Goal: Information Seeking & Learning: Learn about a topic

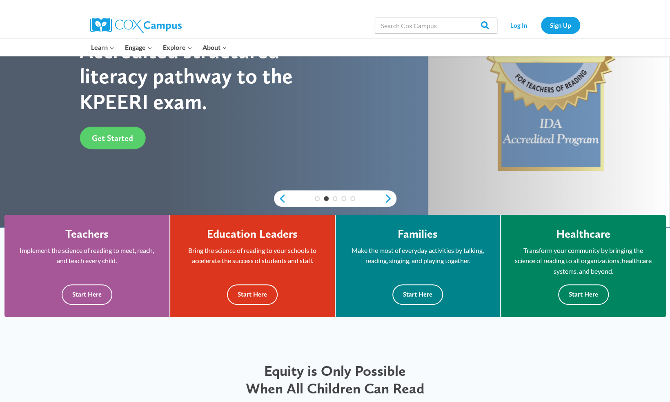
scroll to position [131, 0]
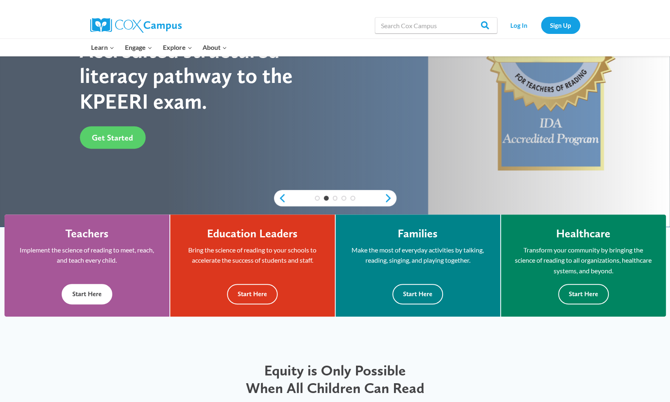
click at [87, 293] on button "Start Here" at bounding box center [87, 294] width 51 height 20
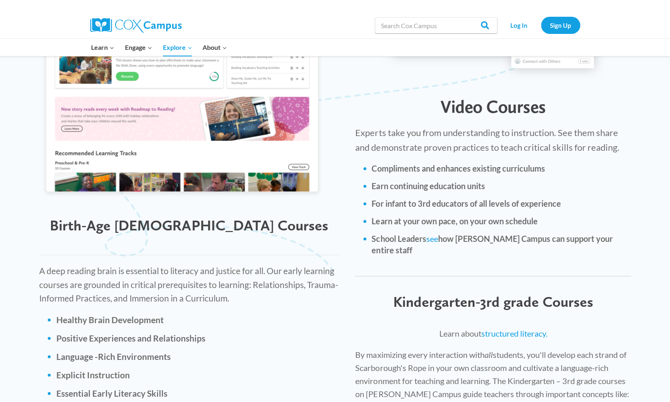
scroll to position [935, 0]
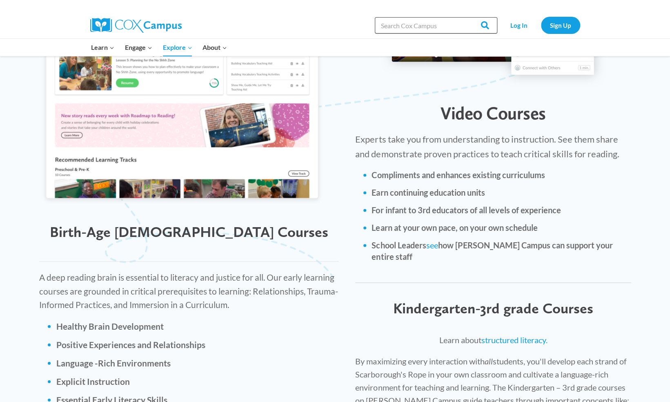
click at [398, 27] on input "Search in [URL][DOMAIN_NAME]" at bounding box center [436, 25] width 123 height 16
type input "adolescent literacy"
click at [466, 17] on input "Search" at bounding box center [482, 25] width 32 height 16
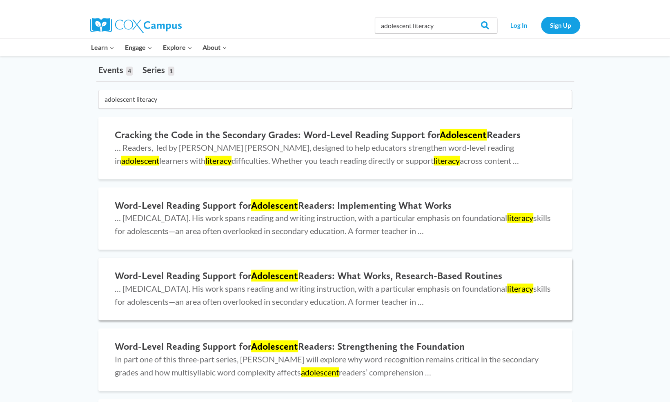
scroll to position [43, 0]
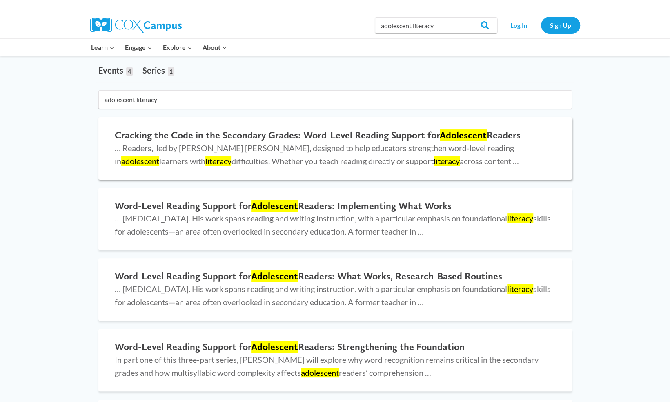
click at [265, 130] on h2 "Cracking the Code in the Secondary Grades: Word-Level Reading Support for Adole…" at bounding box center [335, 135] width 441 height 12
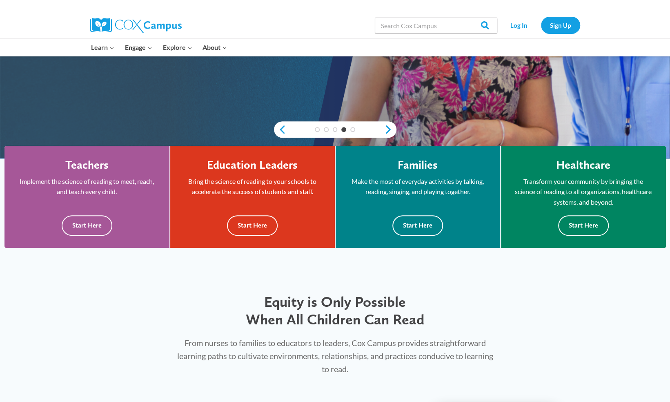
scroll to position [196, 0]
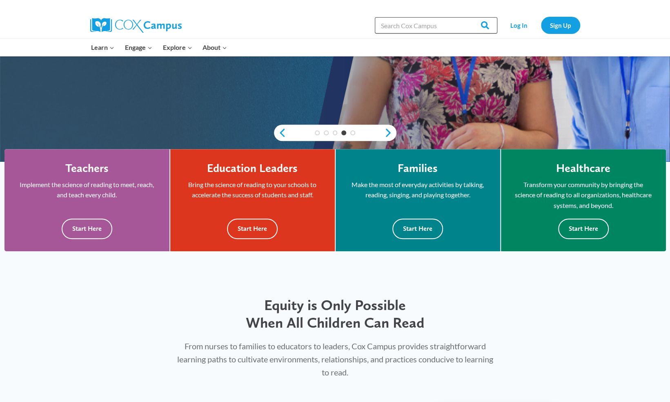
click at [444, 29] on input "Search in [URL][DOMAIN_NAME]" at bounding box center [436, 25] width 123 height 16
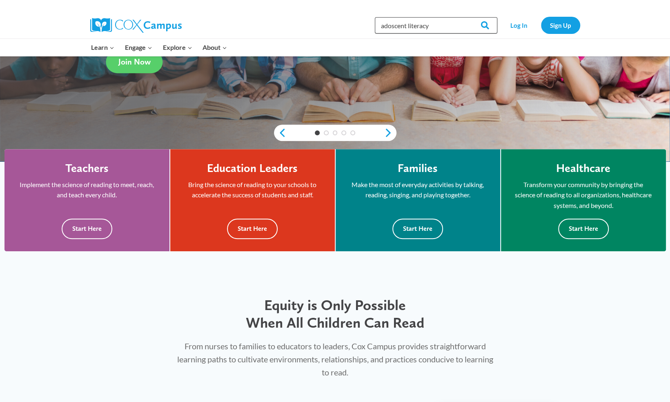
type input "adoscent literacy"
click at [466, 17] on input "Search" at bounding box center [482, 25] width 32 height 16
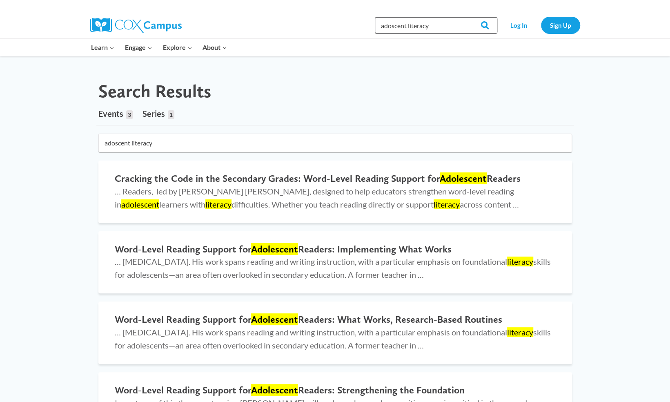
click at [435, 24] on input "adoscent literacy" at bounding box center [436, 25] width 123 height 16
type input "a"
type input "Keys to Literacy"
click at [466, 17] on input "Search" at bounding box center [482, 25] width 32 height 16
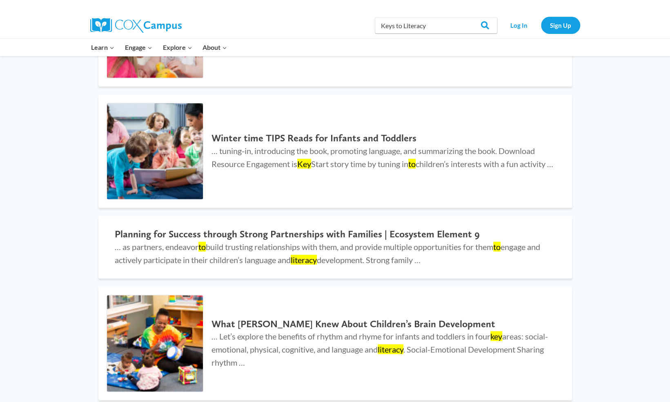
scroll to position [1195, 0]
